Goal: Task Accomplishment & Management: Manage account settings

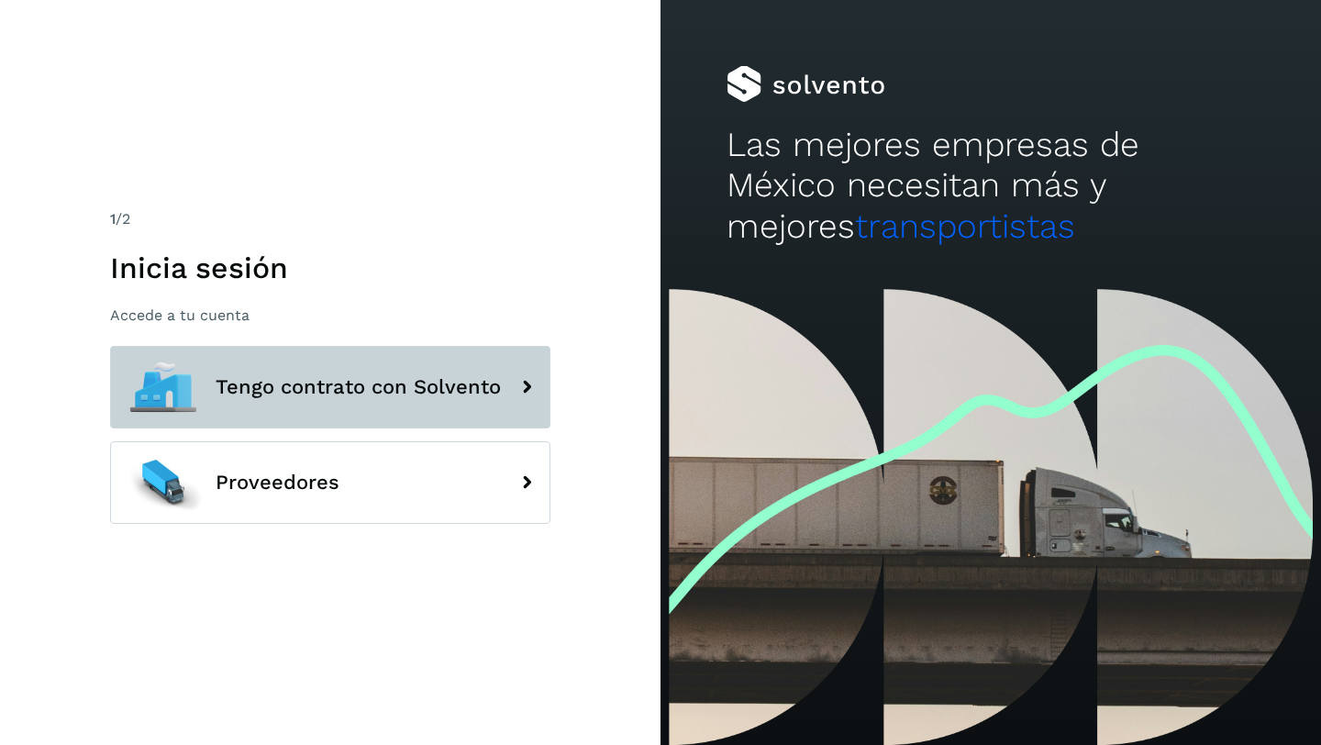
click at [423, 387] on span "Tengo contrato con Solvento" at bounding box center [358, 387] width 285 height 22
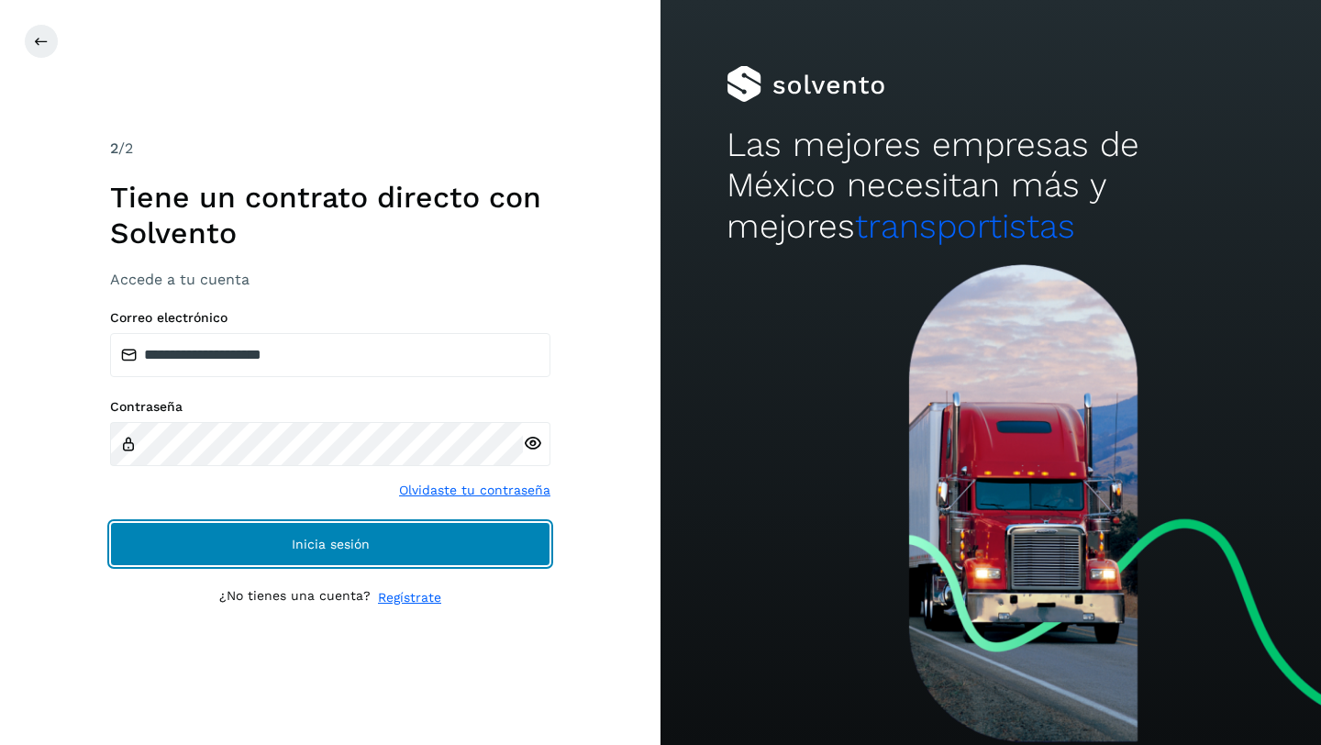
click at [322, 538] on span "Inicia sesión" at bounding box center [331, 544] width 78 height 13
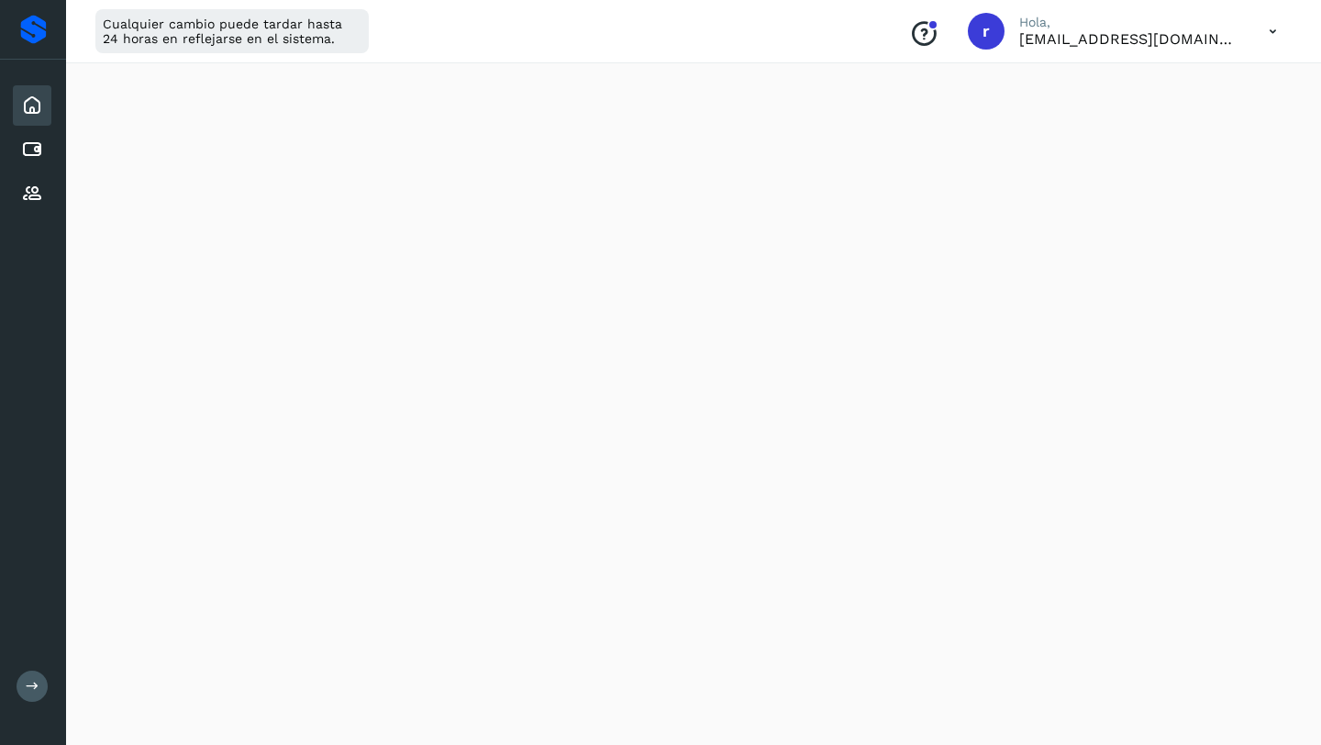
scroll to position [274, 0]
click at [1271, 31] on icon at bounding box center [1273, 32] width 38 height 38
click at [1173, 118] on div "Cerrar sesión" at bounding box center [1181, 118] width 218 height 35
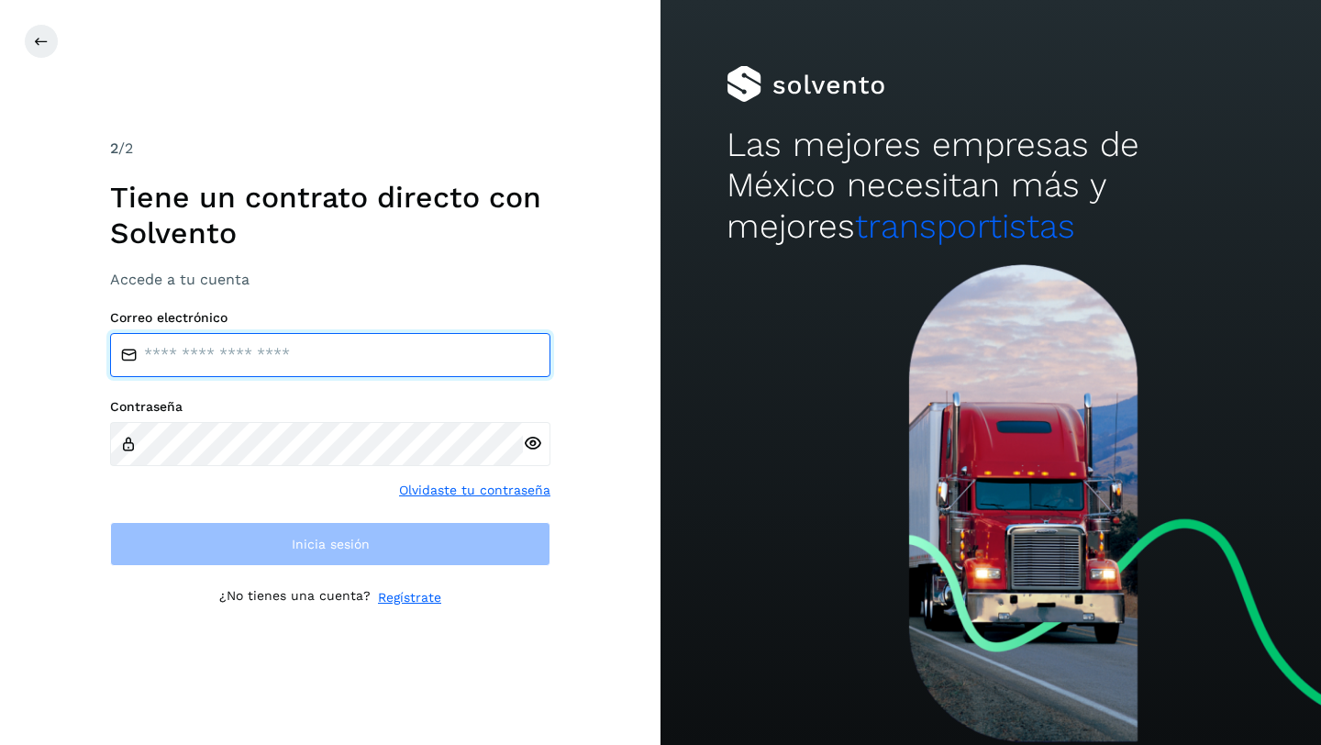
type input "**********"
